Goal: Navigation & Orientation: Find specific page/section

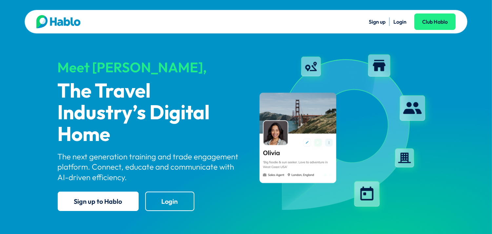
click at [313, 67] on img at bounding box center [343, 132] width 183 height 167
drag, startPoint x: 282, startPoint y: 60, endPoint x: 313, endPoint y: 67, distance: 31.8
click at [313, 67] on img at bounding box center [343, 132] width 183 height 167
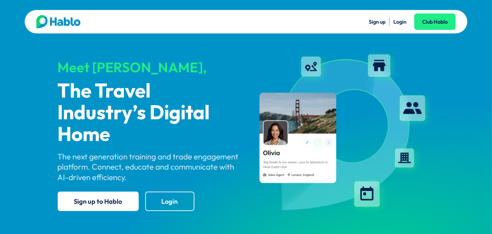
click at [313, 67] on img at bounding box center [343, 132] width 183 height 167
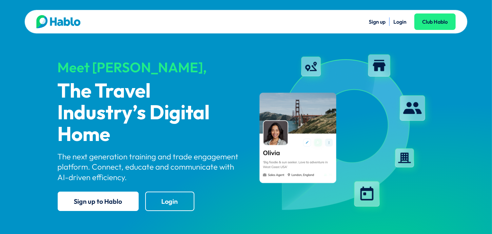
click at [313, 67] on img at bounding box center [343, 132] width 183 height 167
click at [402, 20] on link "Login" at bounding box center [400, 21] width 13 height 7
click at [401, 20] on link "Login" at bounding box center [400, 21] width 13 height 7
click at [402, 20] on link "Login" at bounding box center [400, 21] width 13 height 7
click at [397, 19] on link "Login" at bounding box center [400, 21] width 13 height 7
